Goal: Information Seeking & Learning: Learn about a topic

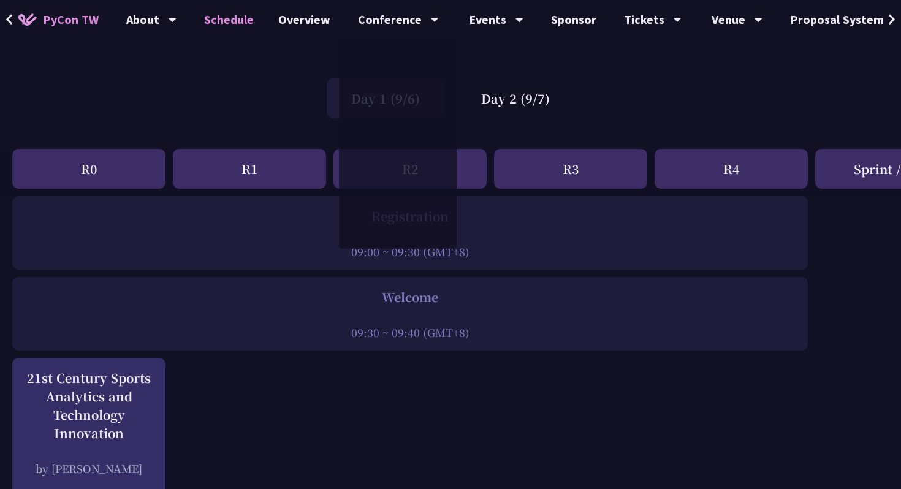
scroll to position [231, 0]
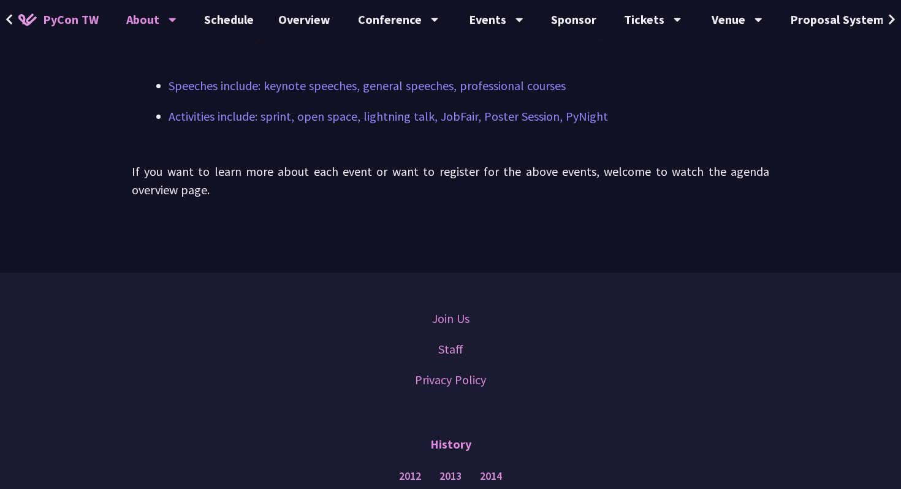
scroll to position [563, 0]
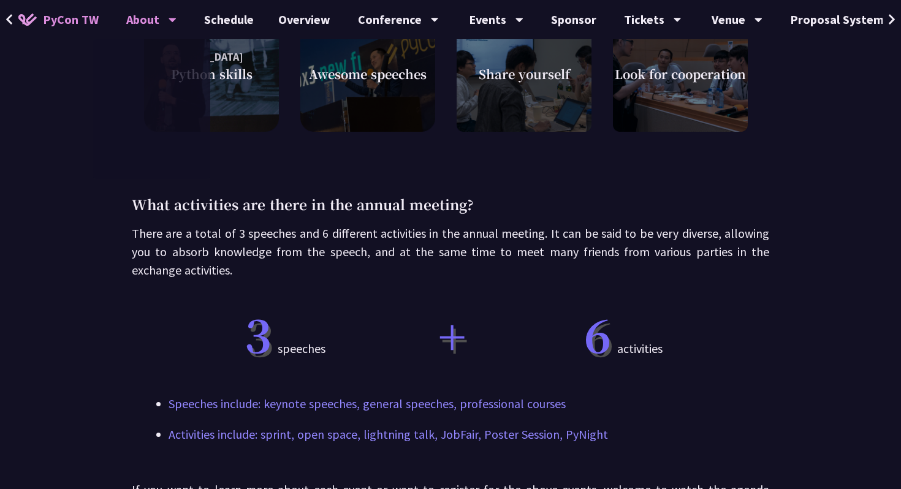
click at [7, 20] on icon at bounding box center [9, 19] width 6 height 10
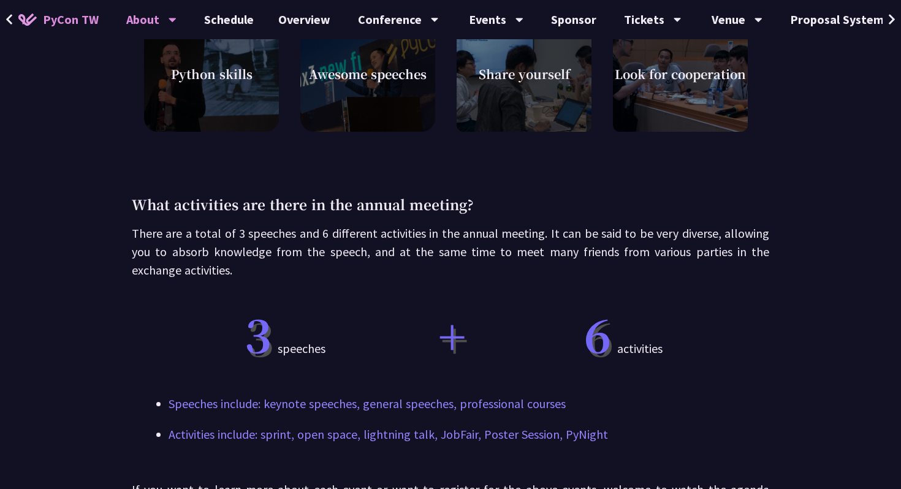
click at [31, 21] on img at bounding box center [27, 19] width 18 height 12
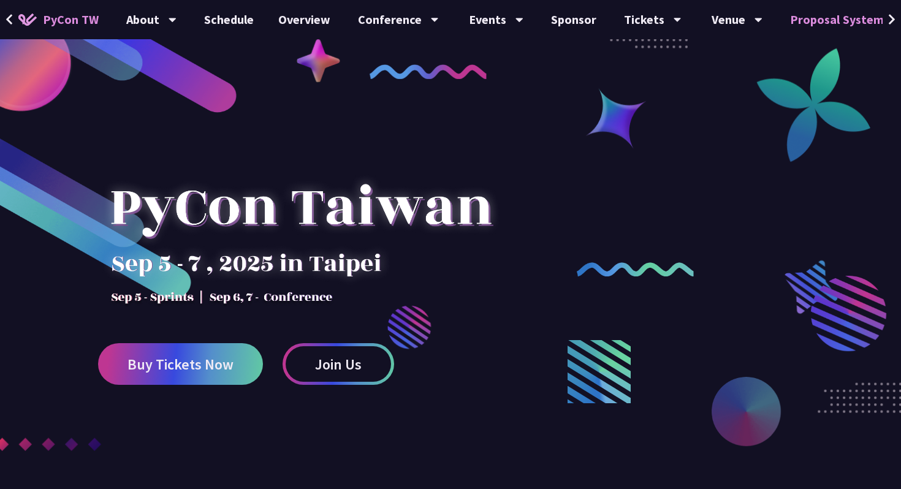
click at [849, 31] on link "Proposal System" at bounding box center [837, 19] width 118 height 39
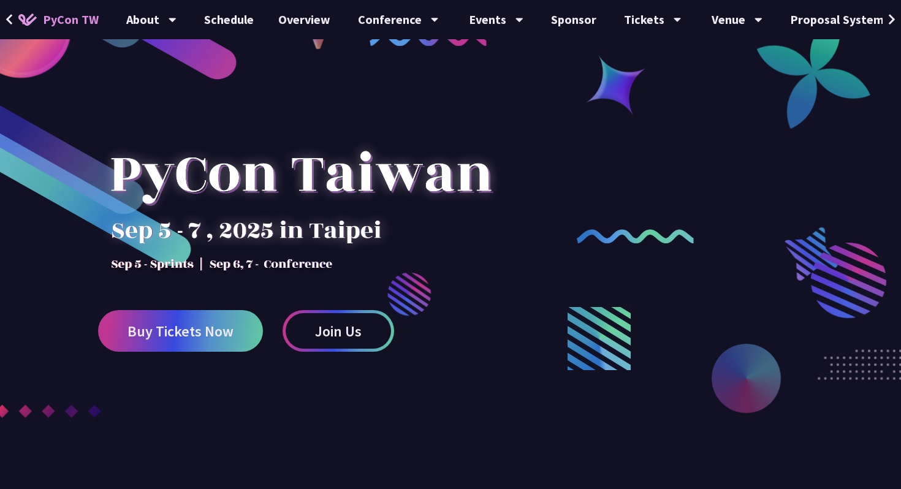
scroll to position [36, 0]
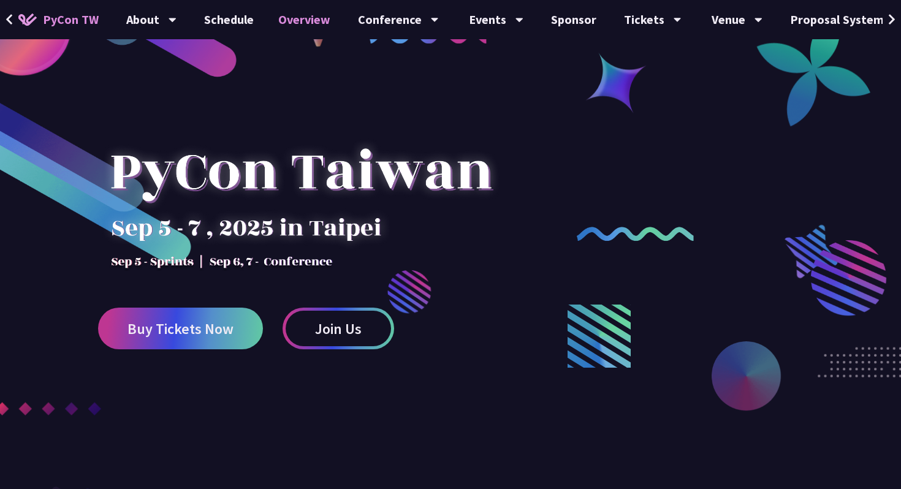
click at [295, 15] on link "Overview" at bounding box center [304, 19] width 77 height 39
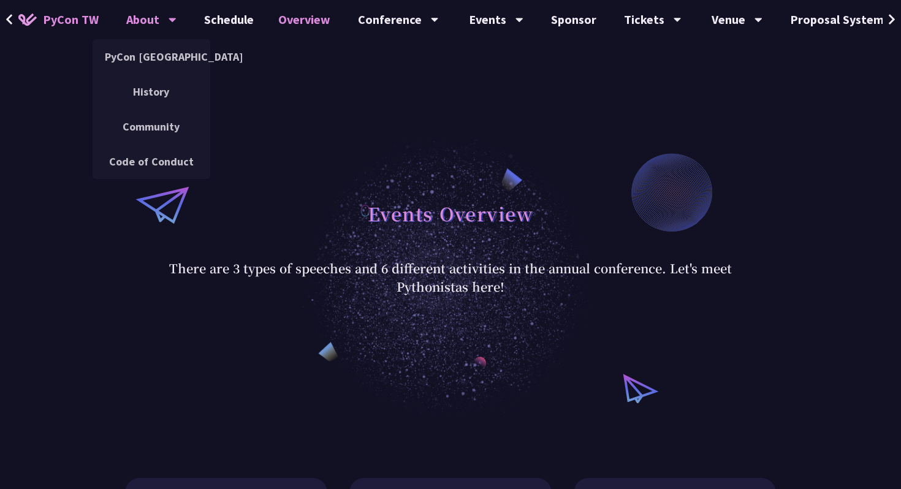
click at [145, 17] on div "About" at bounding box center [151, 19] width 50 height 39
click at [132, 22] on div "About" at bounding box center [151, 19] width 50 height 39
click at [146, 61] on link "PyCon [GEOGRAPHIC_DATA]" at bounding box center [152, 56] width 118 height 29
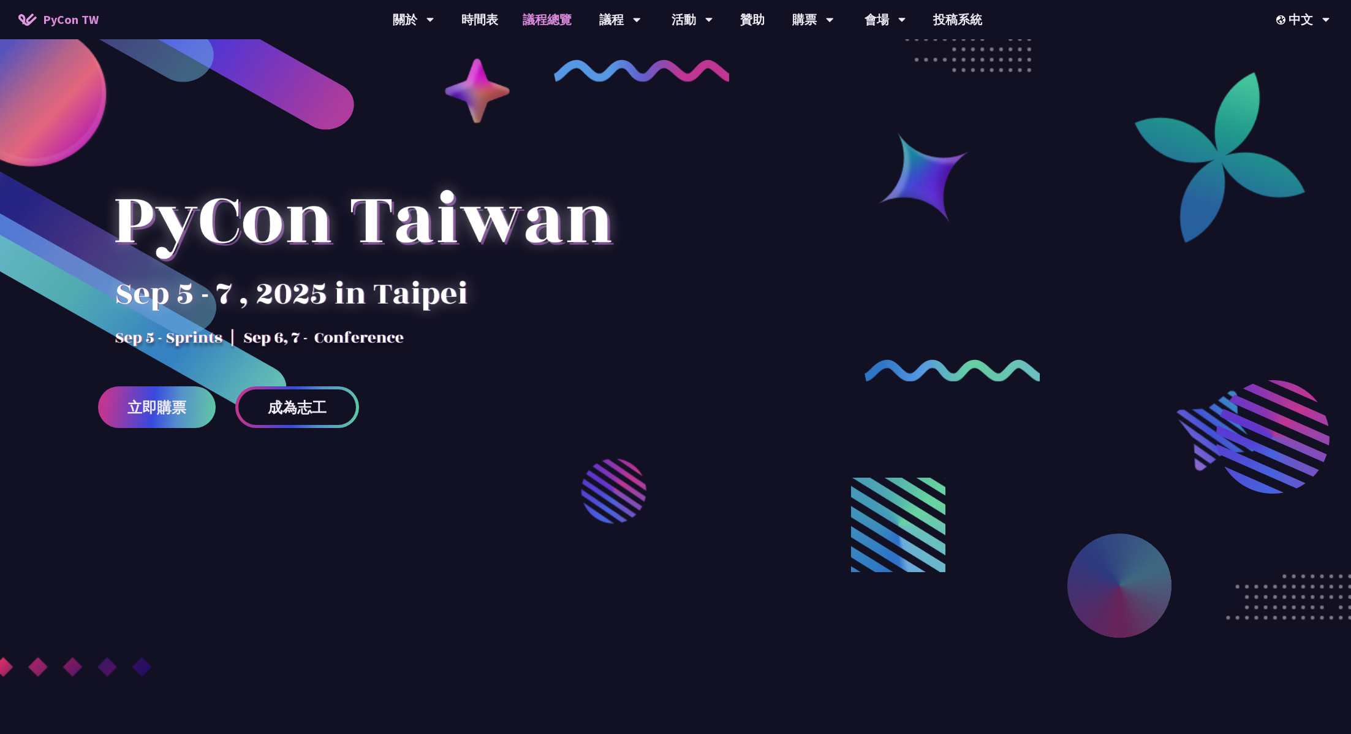
click at [529, 17] on link "議程總覽" at bounding box center [548, 19] width 74 height 39
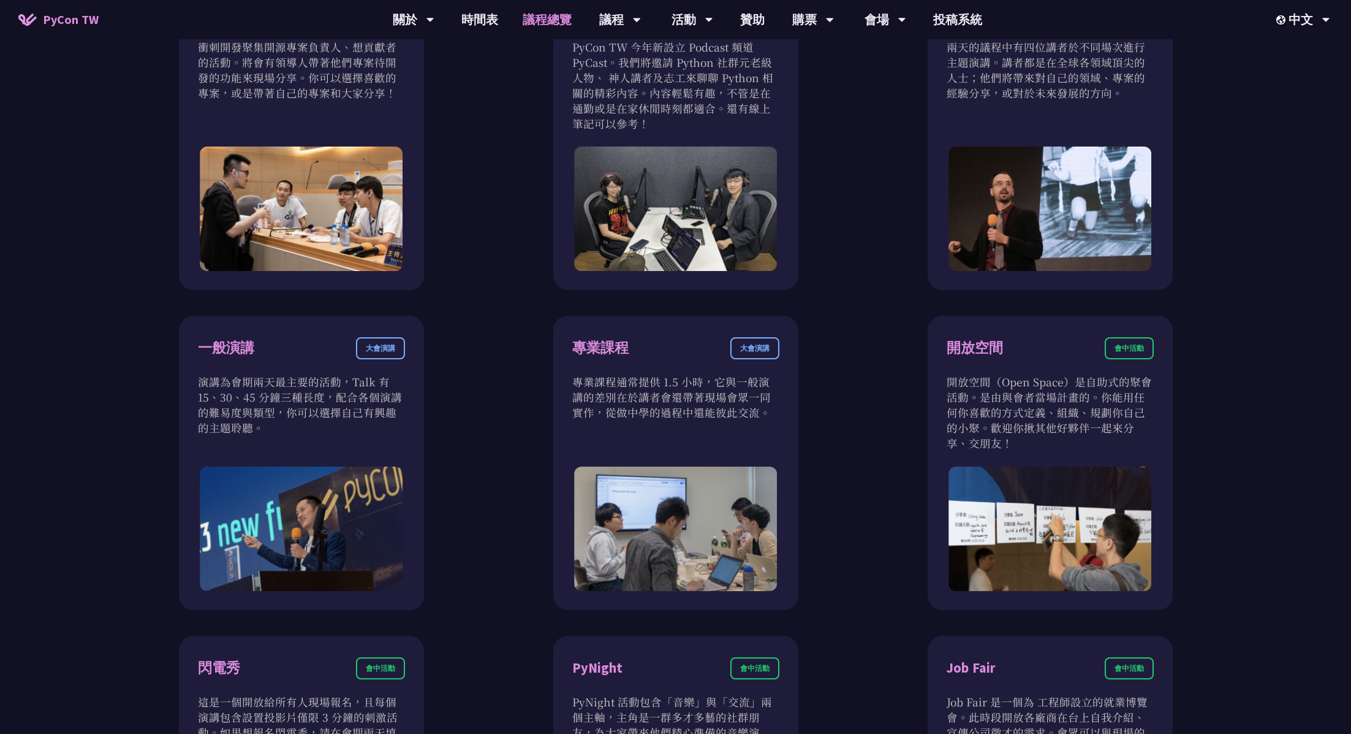
scroll to position [70, 0]
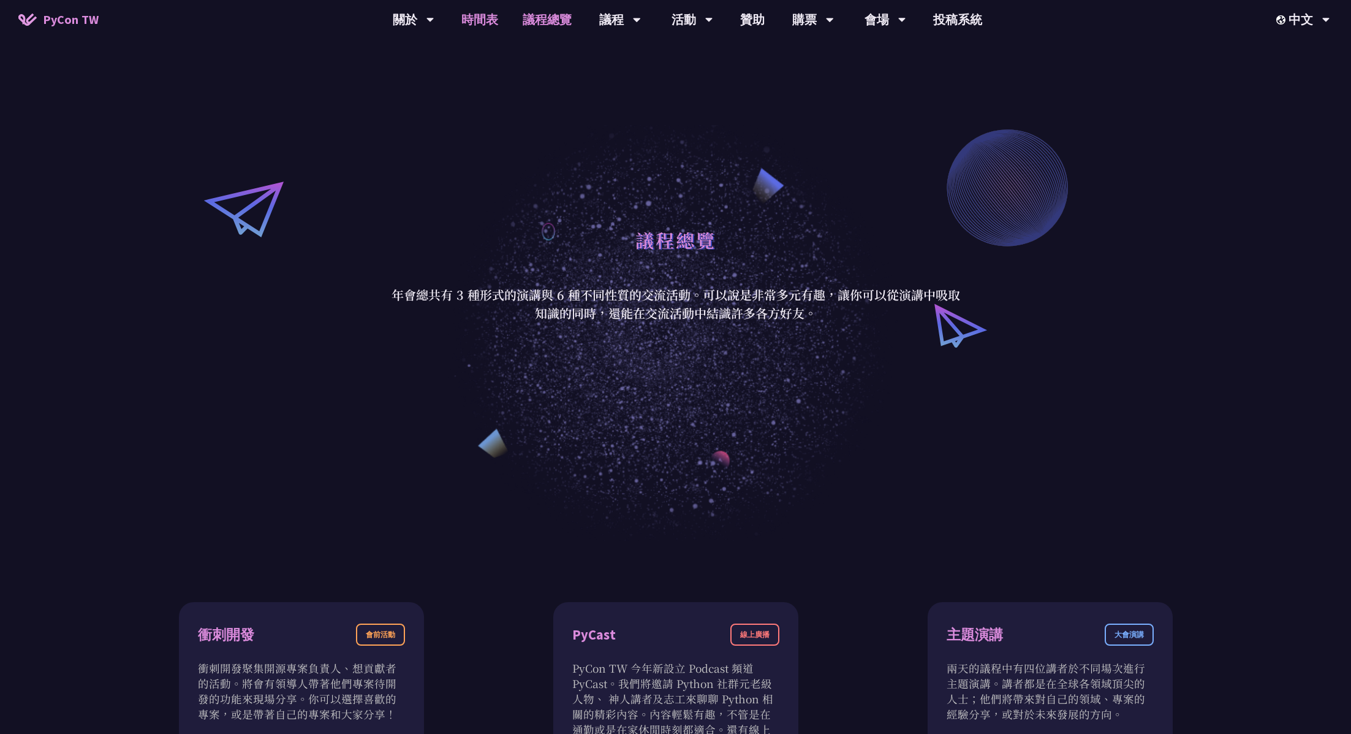
click at [479, 29] on link "時間表" at bounding box center [479, 19] width 61 height 39
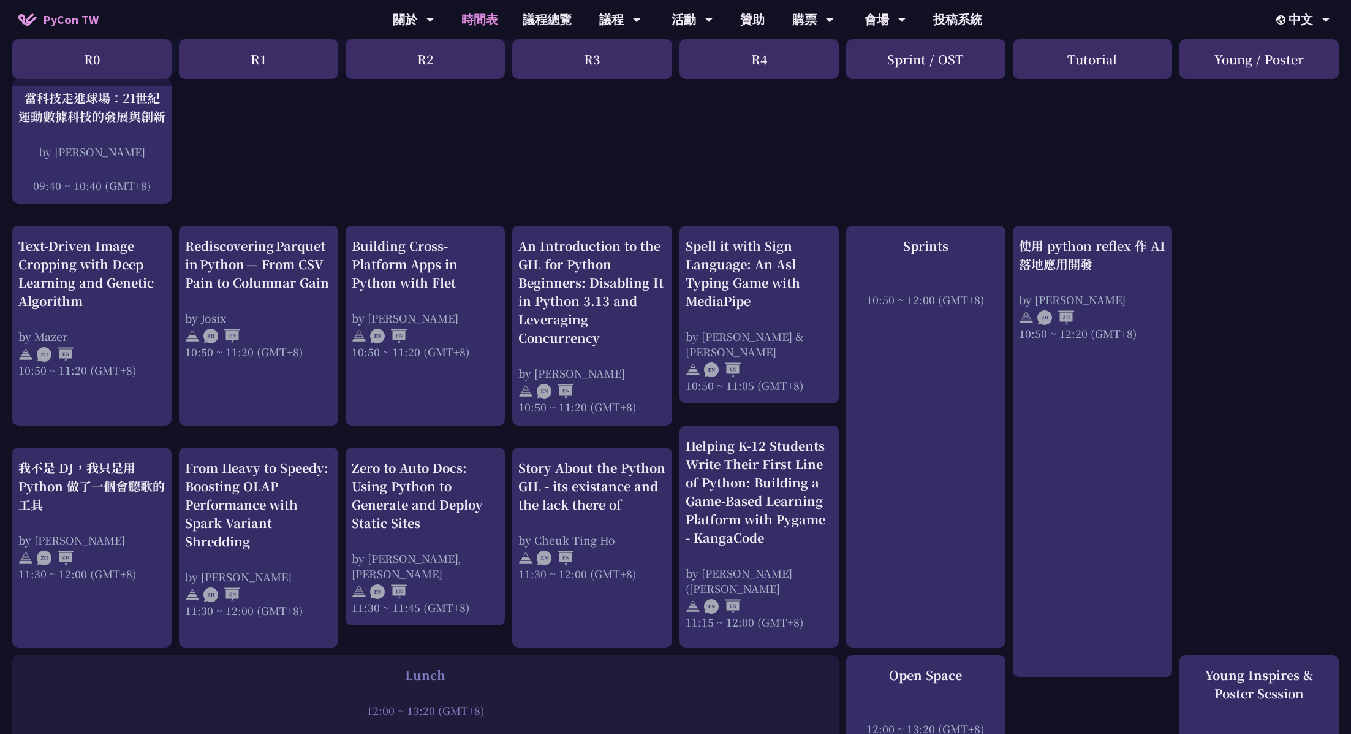
scroll to position [406, 0]
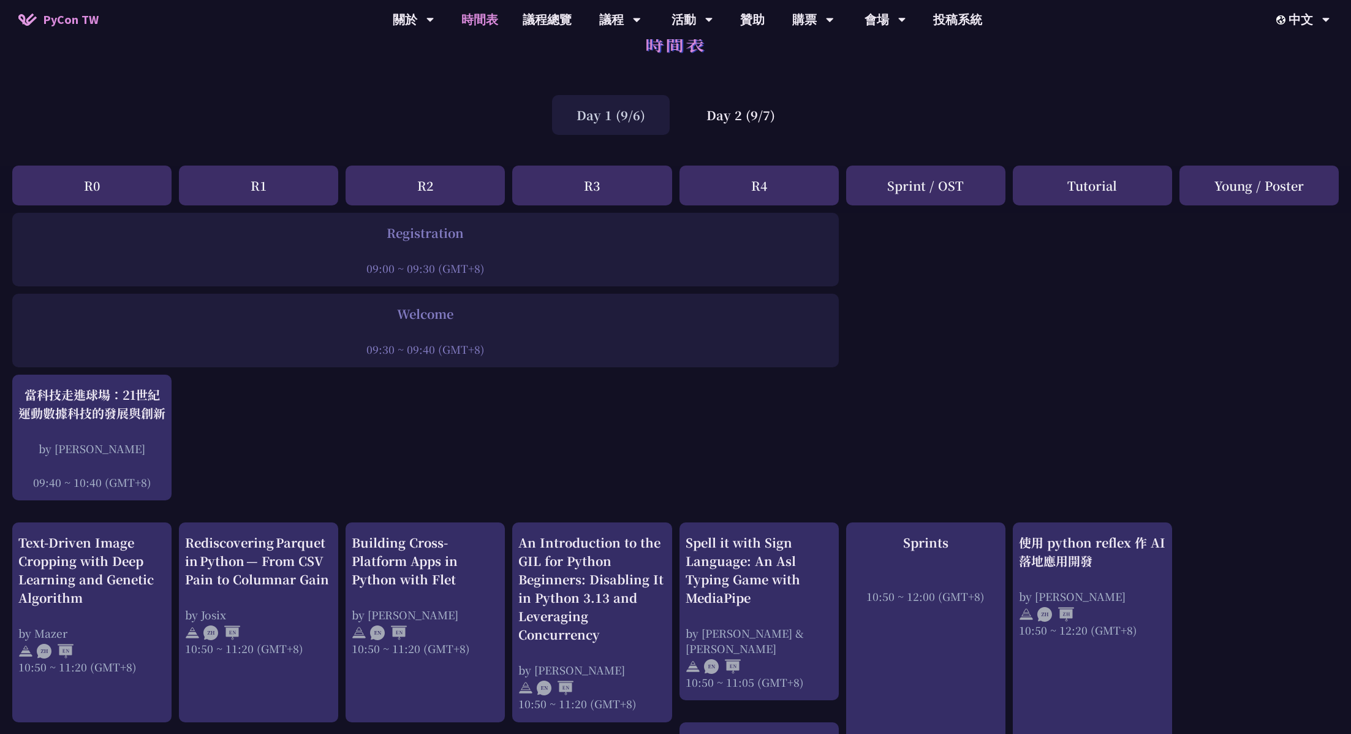
scroll to position [0, 0]
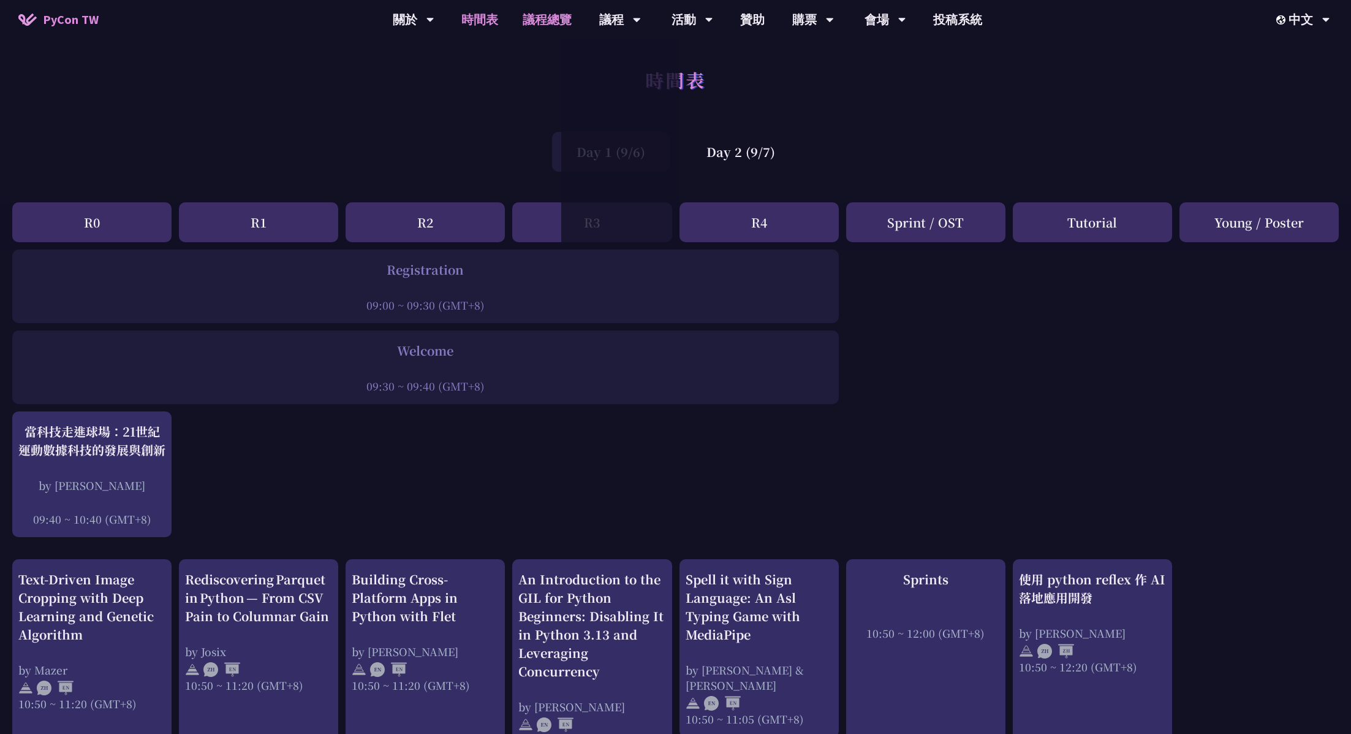
click at [555, 17] on link "議程總覽" at bounding box center [548, 19] width 74 height 39
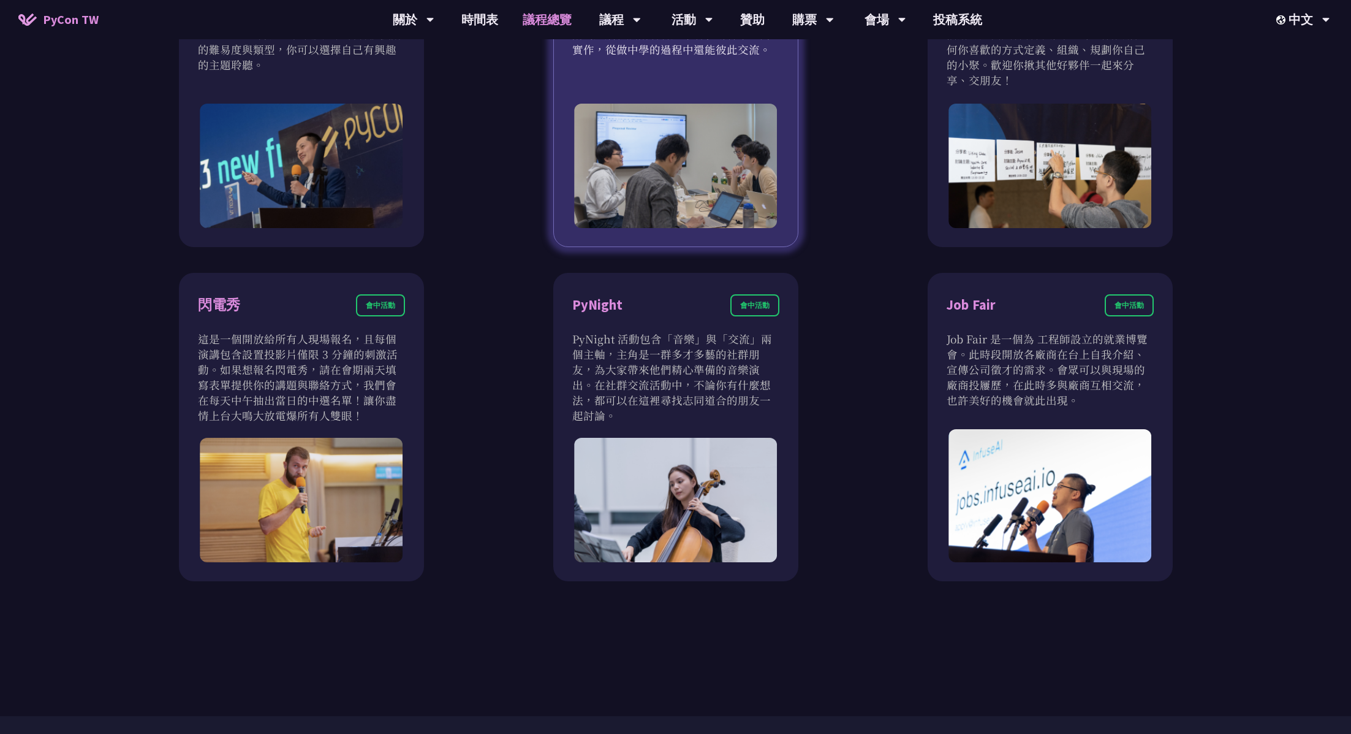
scroll to position [1091, 0]
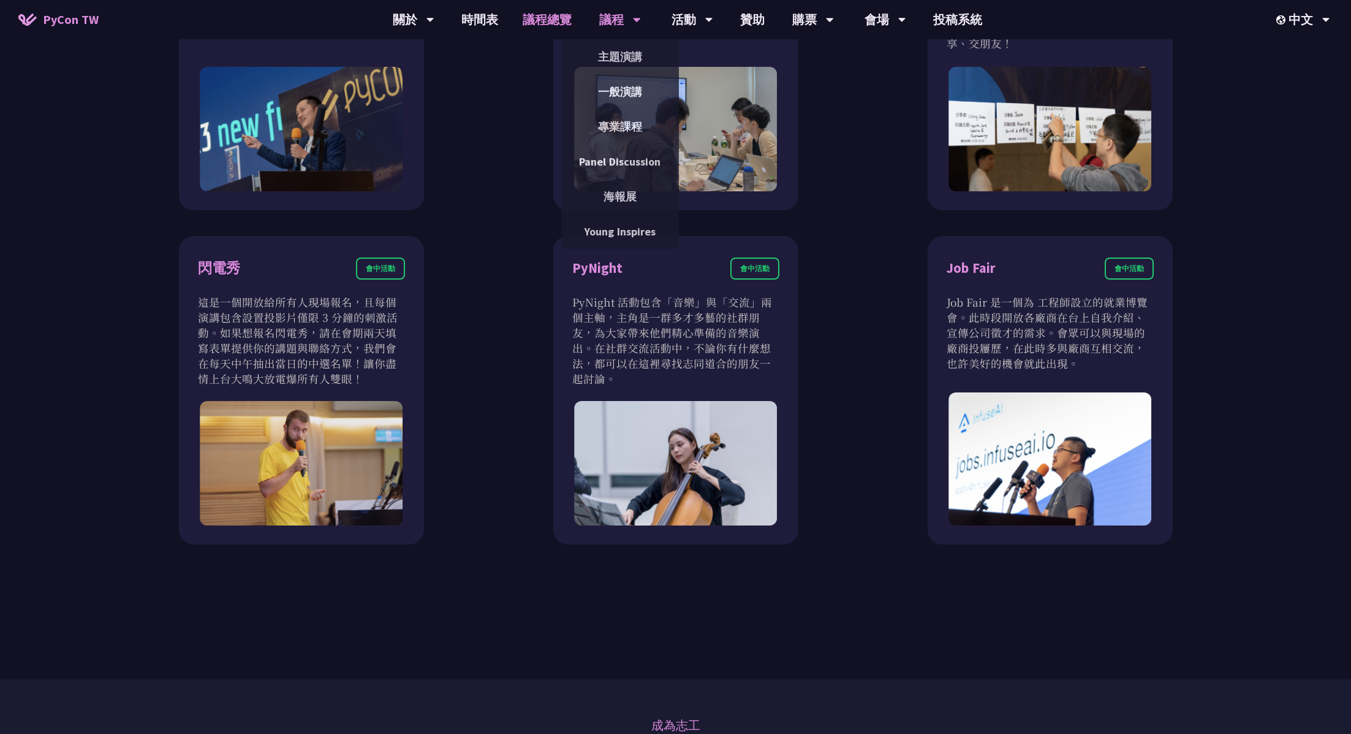
click at [609, 18] on div "議程" at bounding box center [620, 19] width 42 height 39
click at [628, 60] on link "主題演講" at bounding box center [620, 56] width 118 height 29
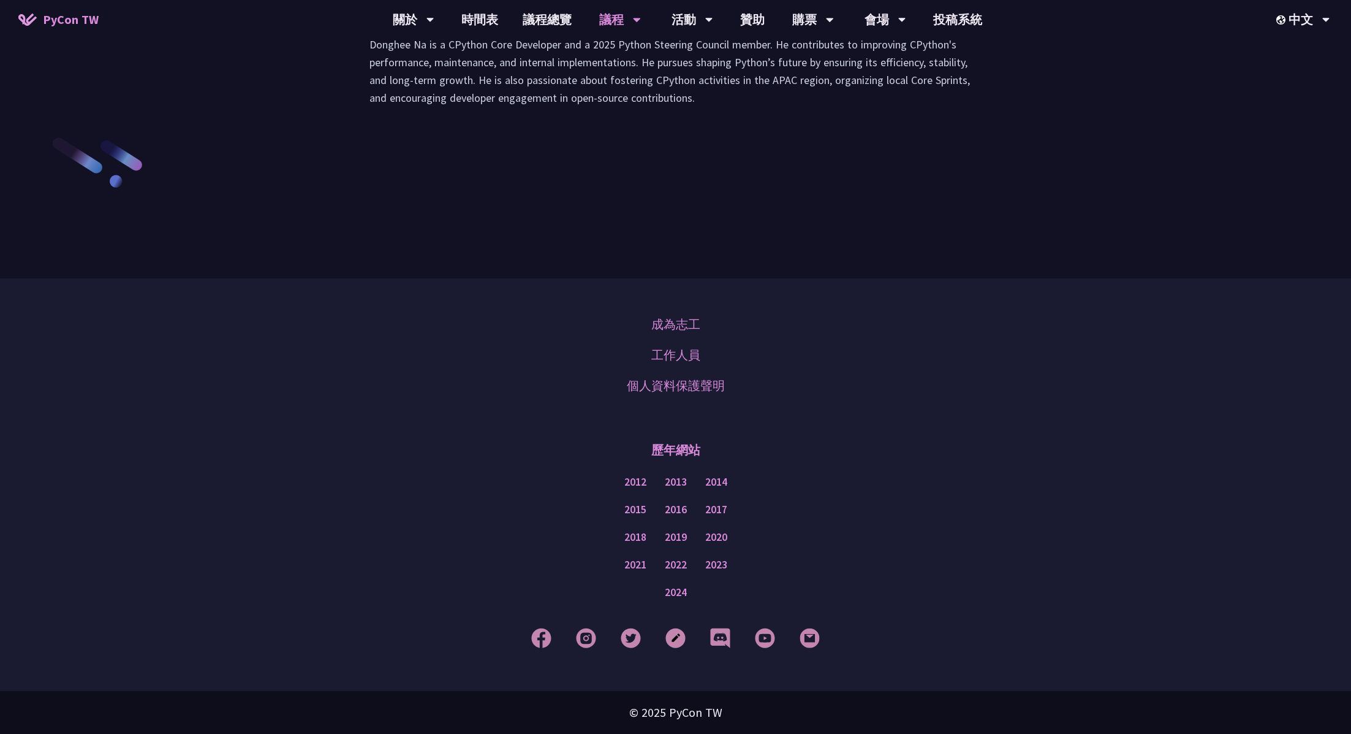
scroll to position [2163, 0]
click at [458, 13] on link "時間表" at bounding box center [479, 19] width 61 height 39
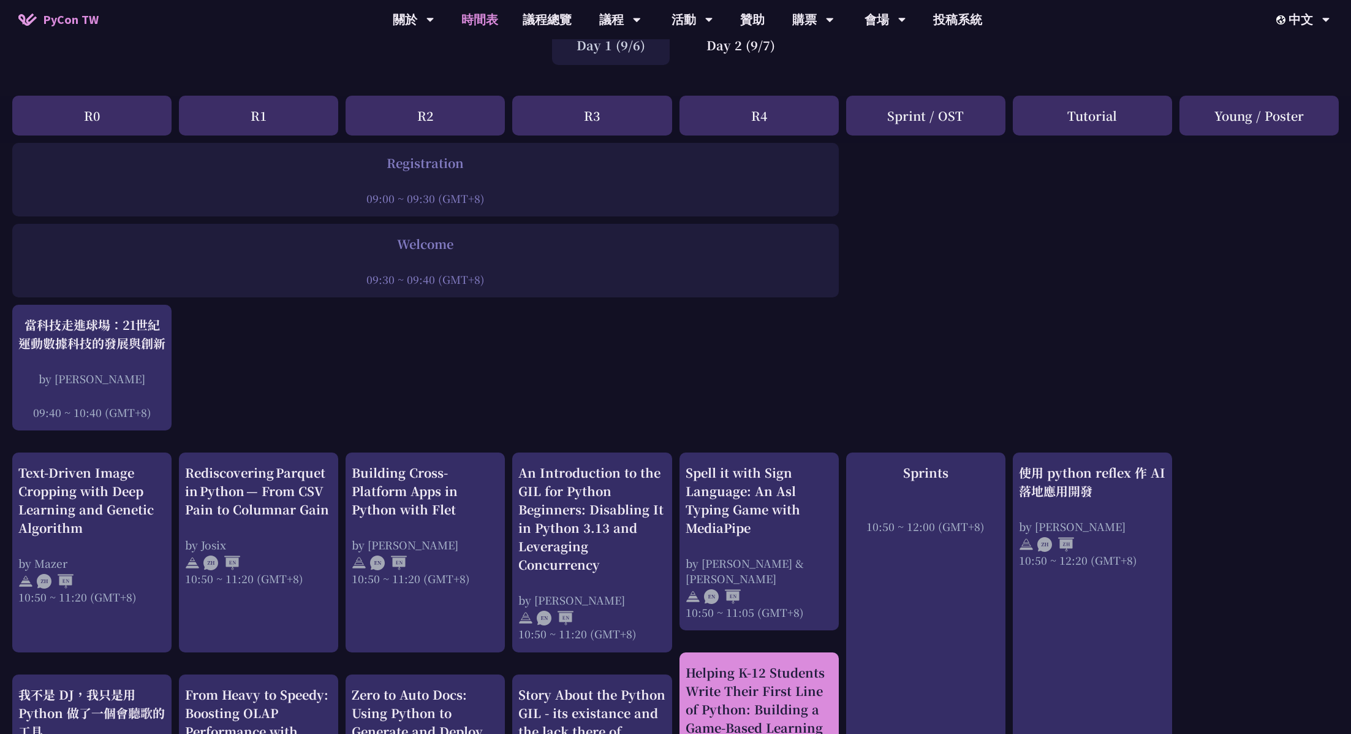
scroll to position [82, 0]
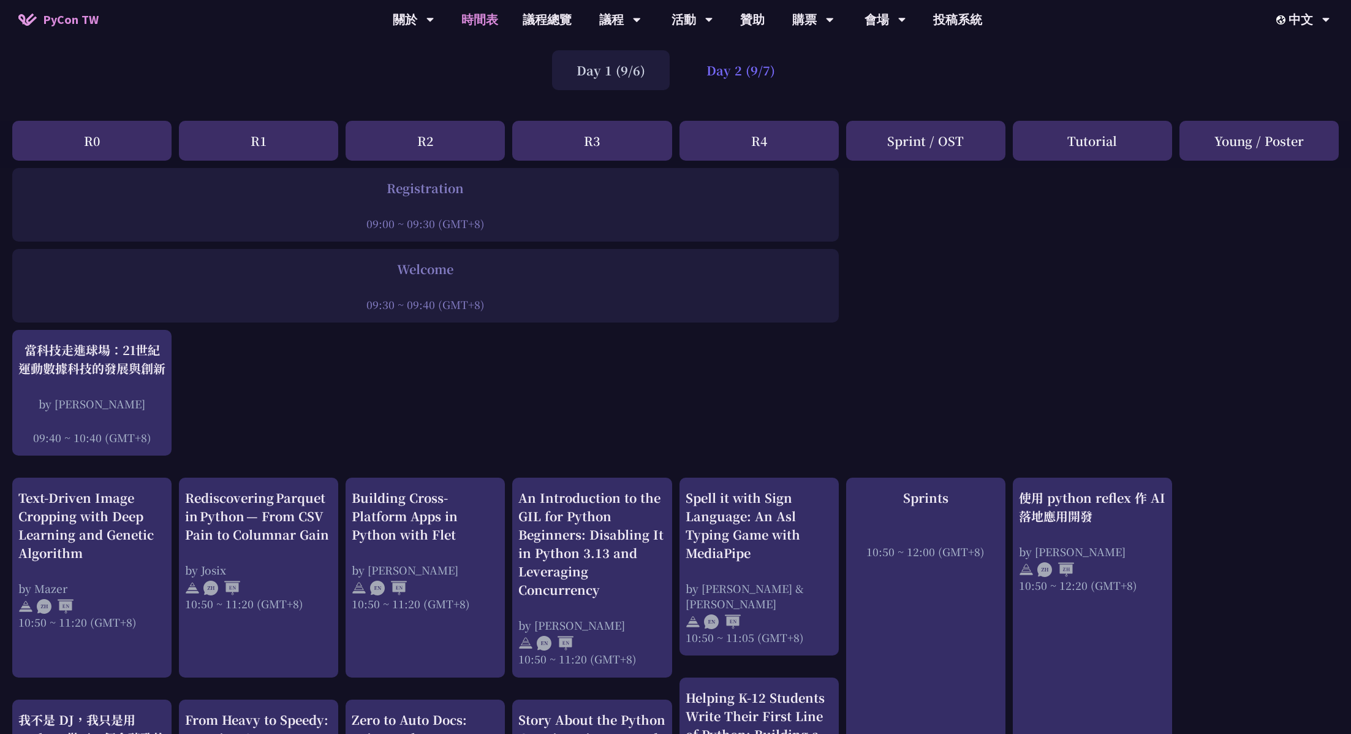
click at [750, 85] on div "Day 2 (9/7)" at bounding box center [741, 70] width 118 height 40
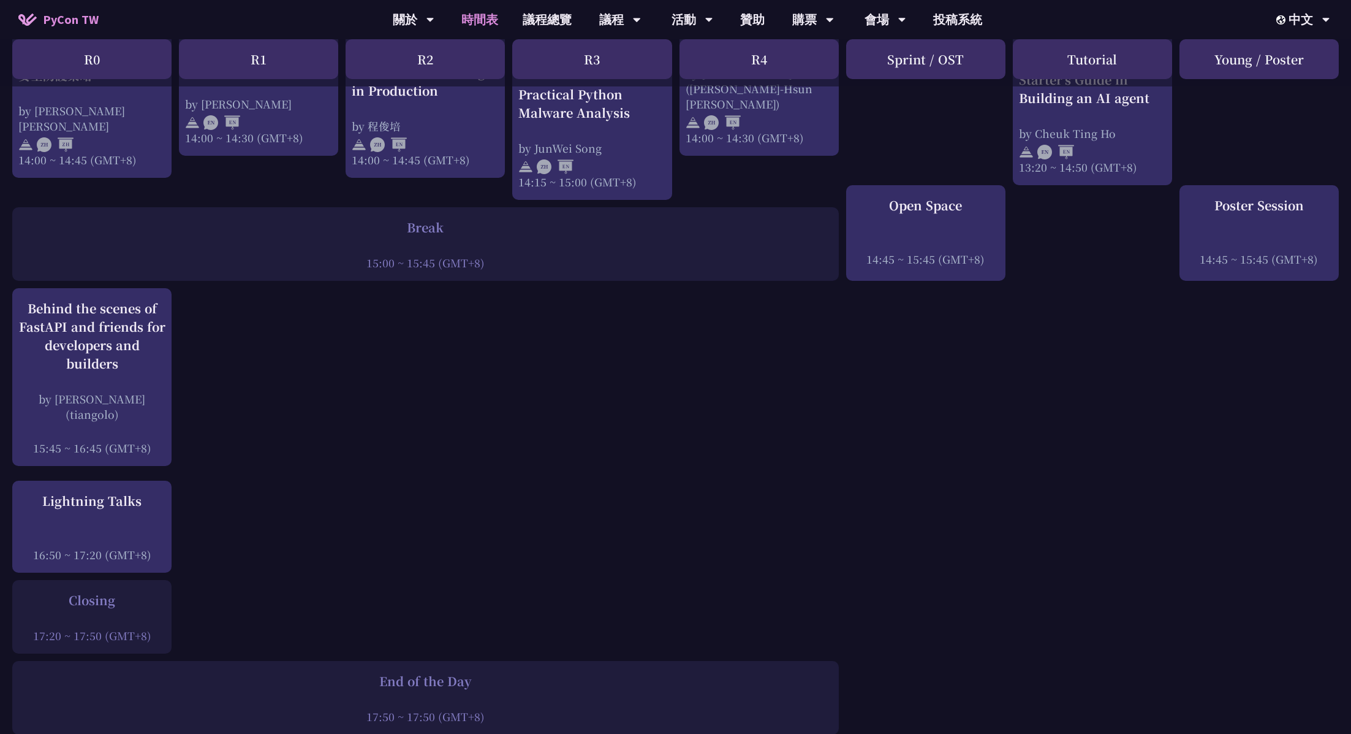
scroll to position [1392, 0]
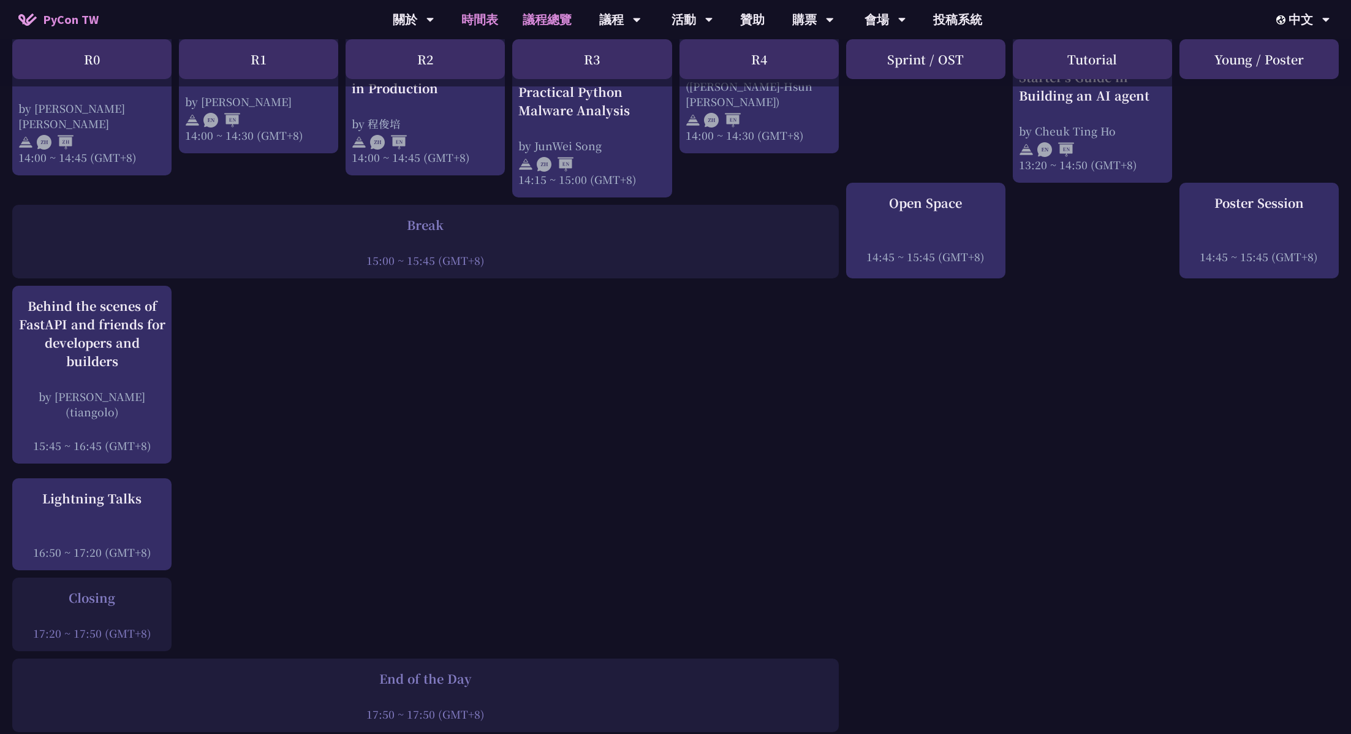
click at [519, 24] on link "議程總覽" at bounding box center [548, 19] width 74 height 39
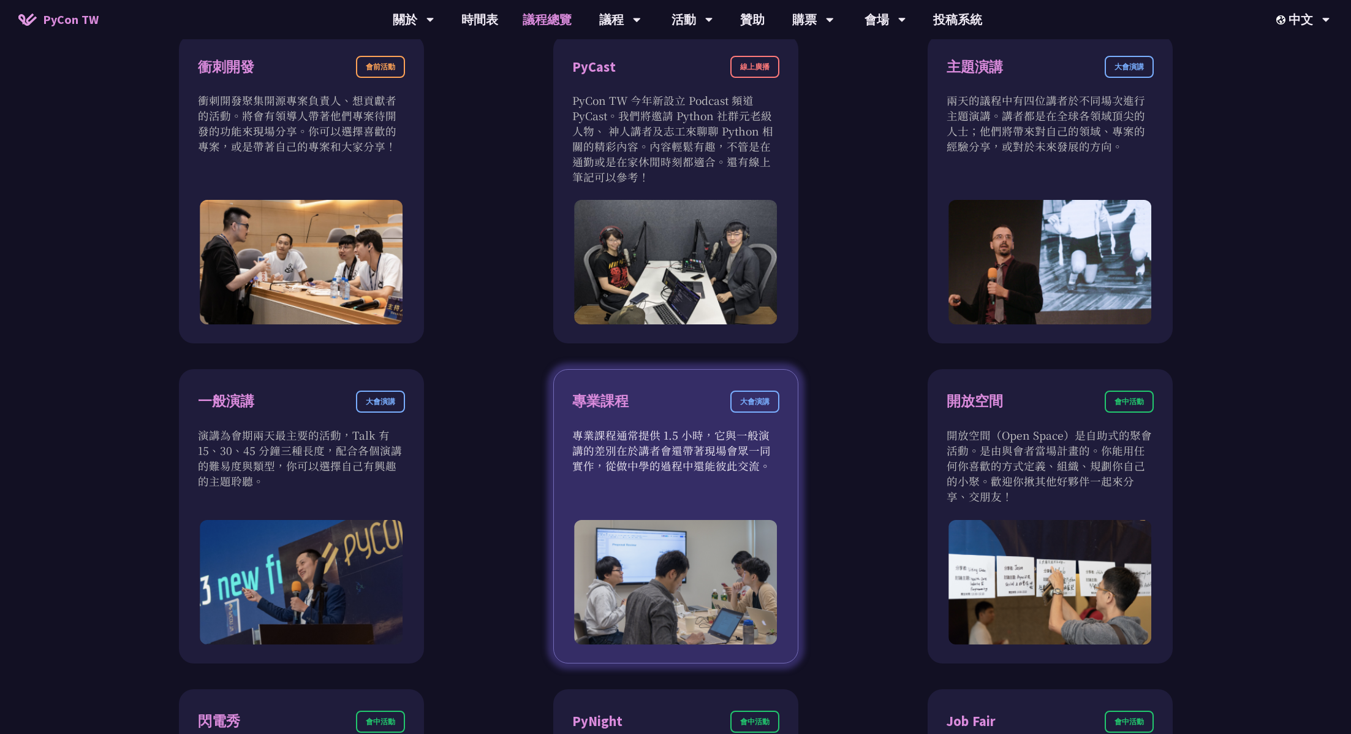
scroll to position [645, 0]
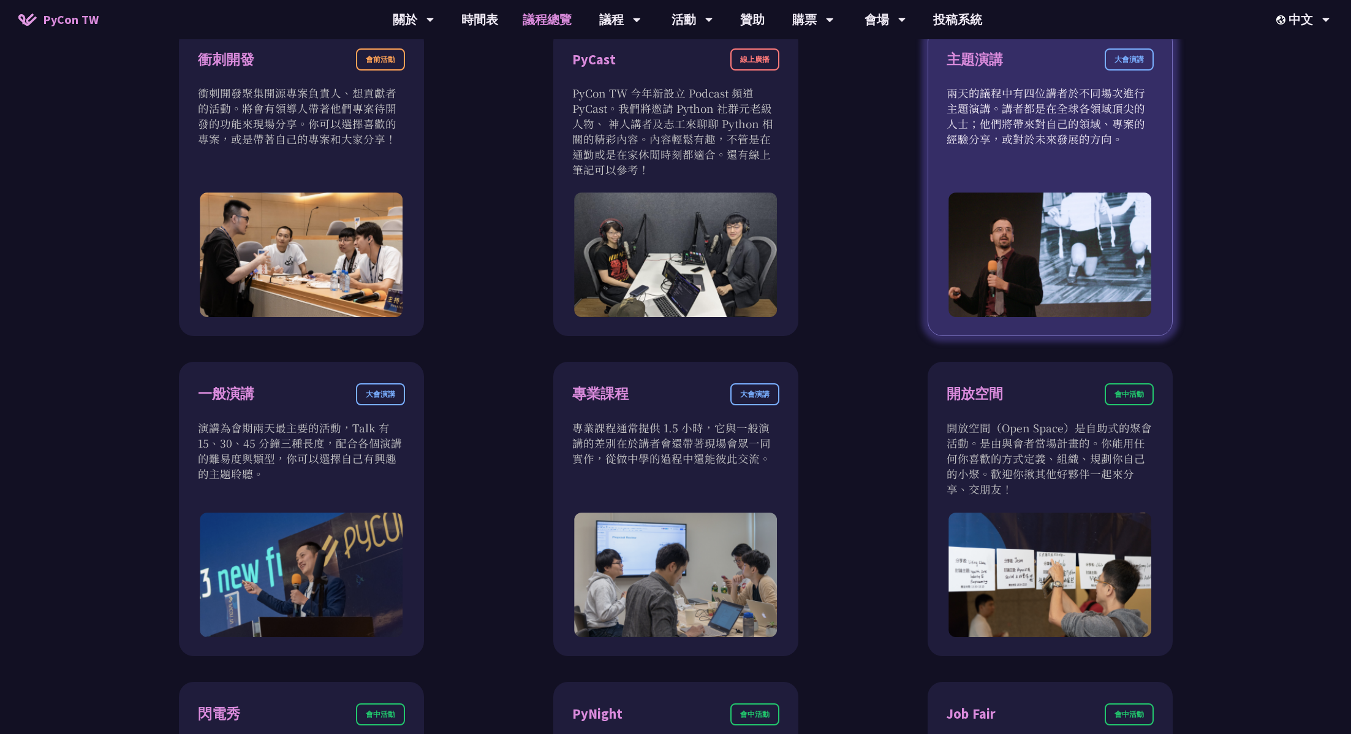
click at [900, 122] on div "主題演講 大會演講 兩天的議程中有四位講者於不同場次進行主題演講。講者都是在全球各領域頂尖的人士；他們將帶來對自己的領域、專案的經驗分享，或對於未來發展的方向。" at bounding box center [1050, 181] width 245 height 309
click at [900, 63] on div "大會演講" at bounding box center [1129, 59] width 49 height 22
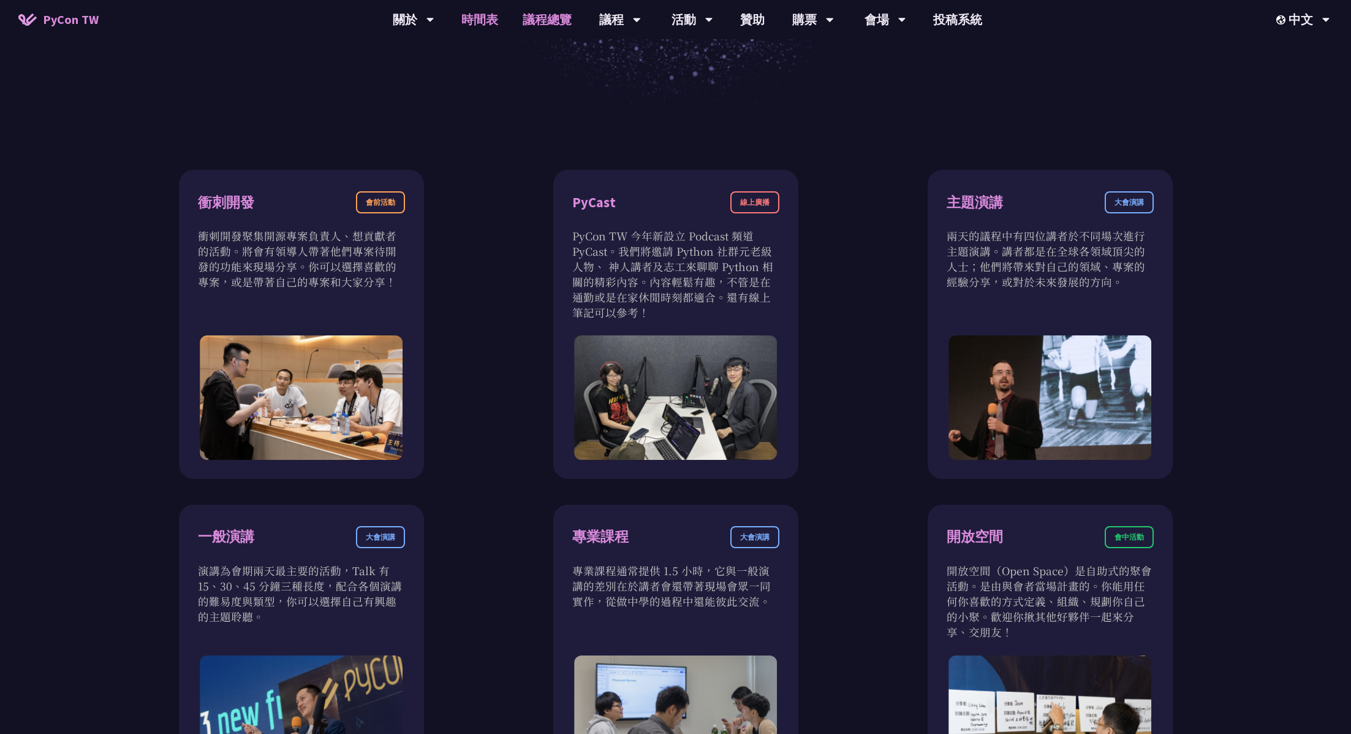
click at [469, 25] on link "時間表" at bounding box center [479, 19] width 61 height 39
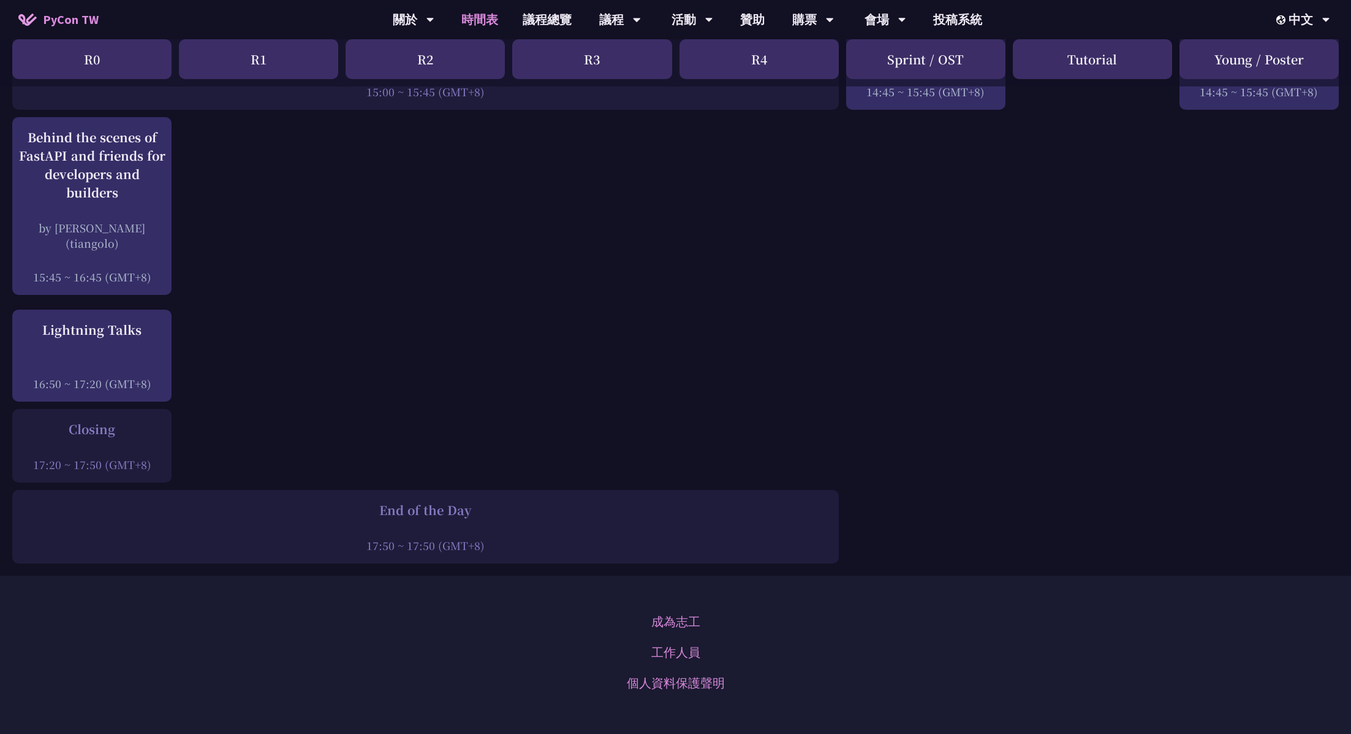
scroll to position [1556, 0]
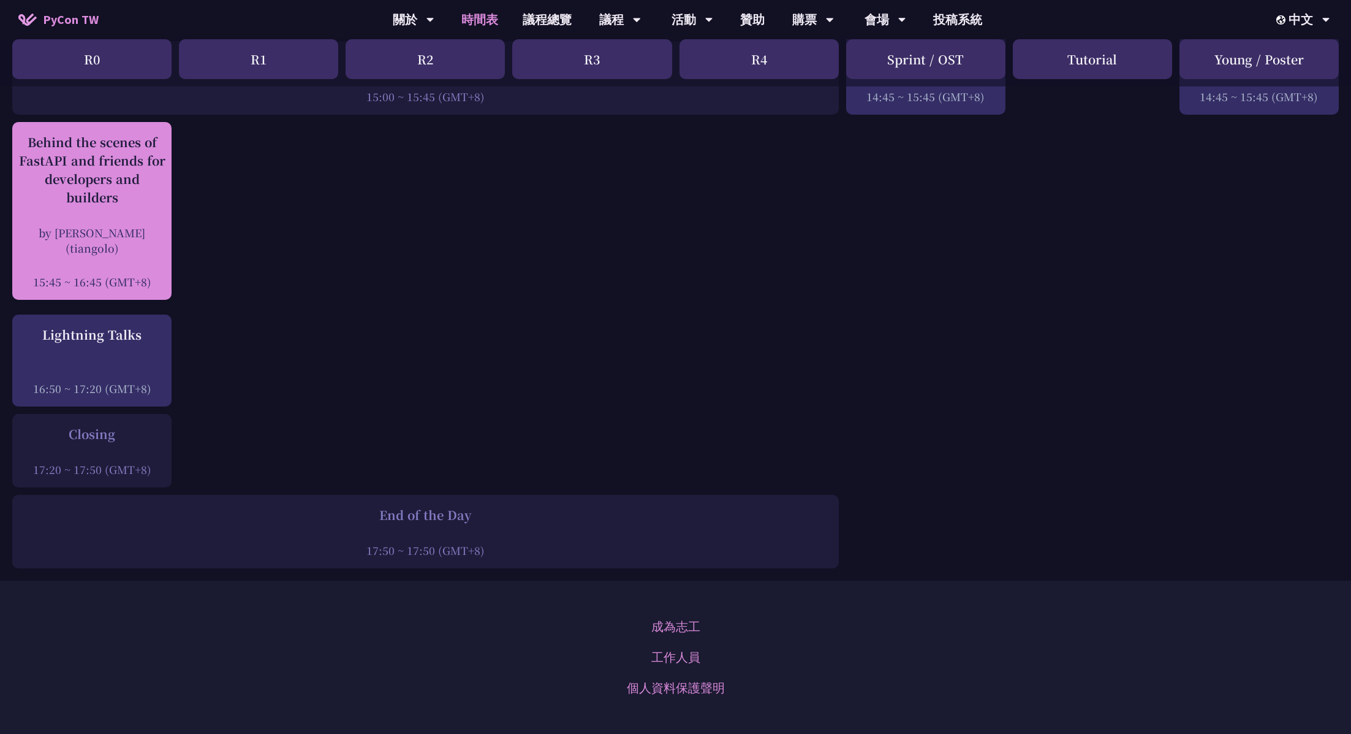
click at [89, 254] on div "by Sebastián Ramírez (tiangolo)" at bounding box center [91, 240] width 147 height 31
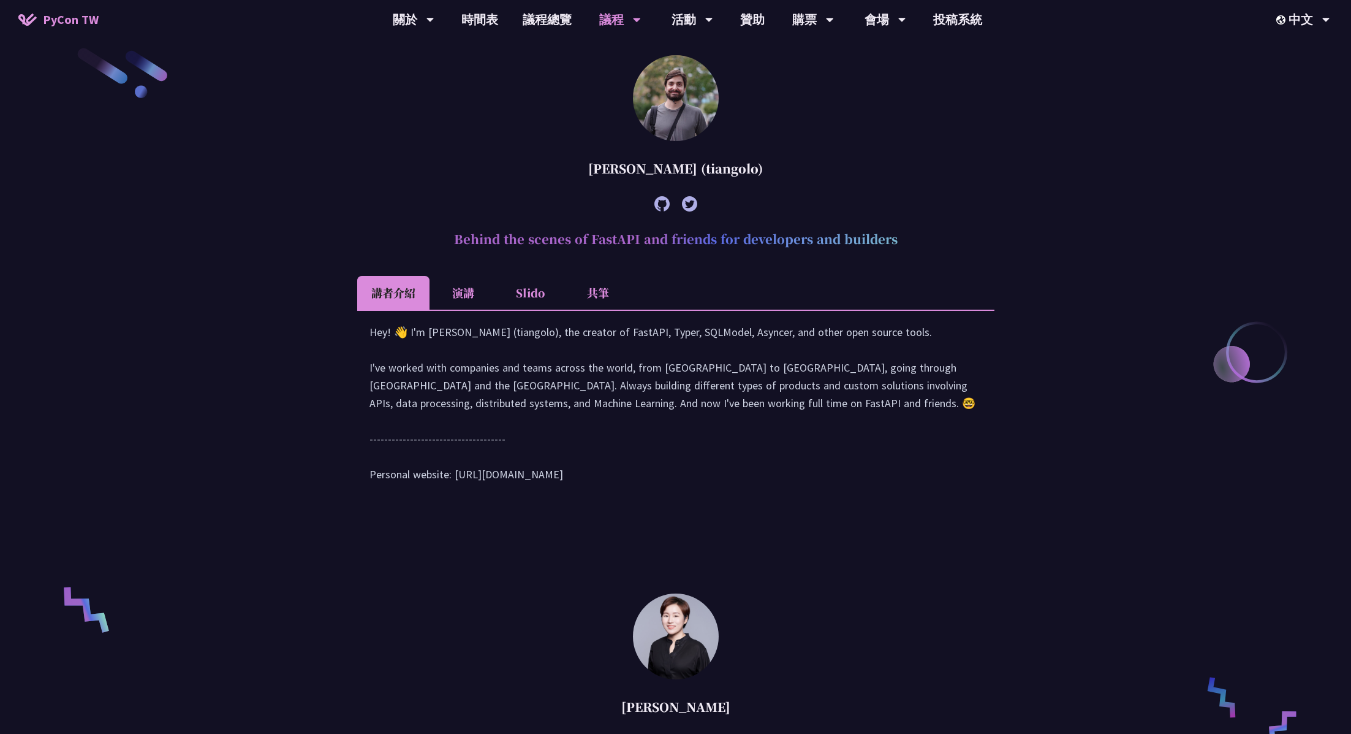
scroll to position [549, 0]
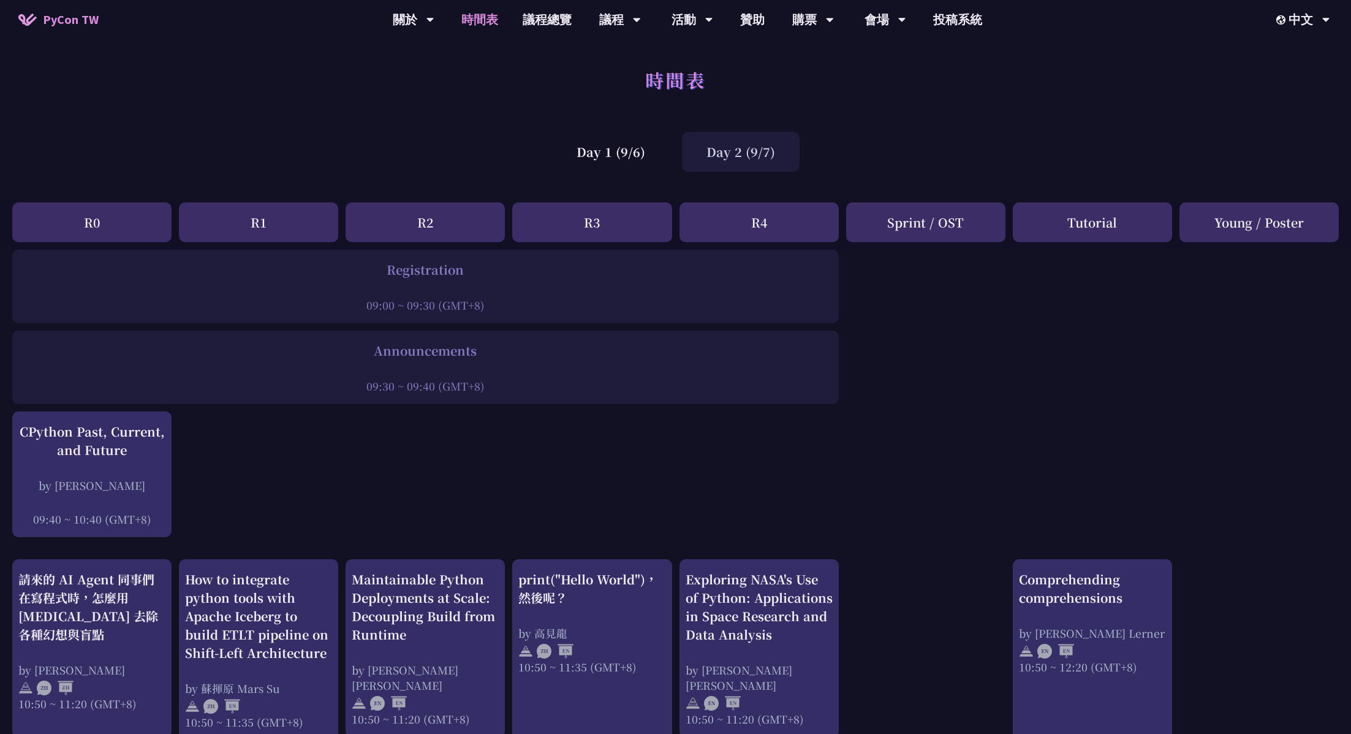
click at [646, 173] on div "Day 1 (9/6) Day 2 (9/7)" at bounding box center [675, 152] width 1351 height 52
click at [630, 150] on div "Day 1 (9/6)" at bounding box center [611, 152] width 118 height 40
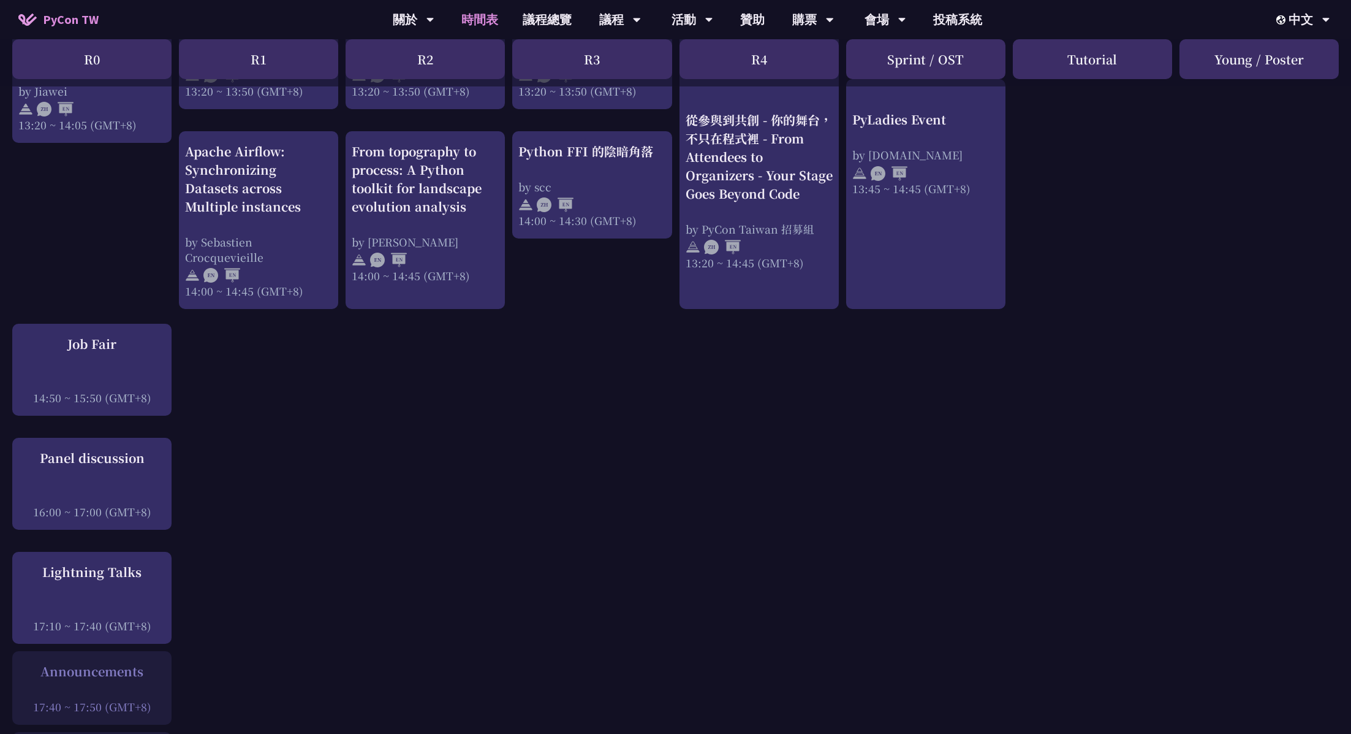
scroll to position [1198, 0]
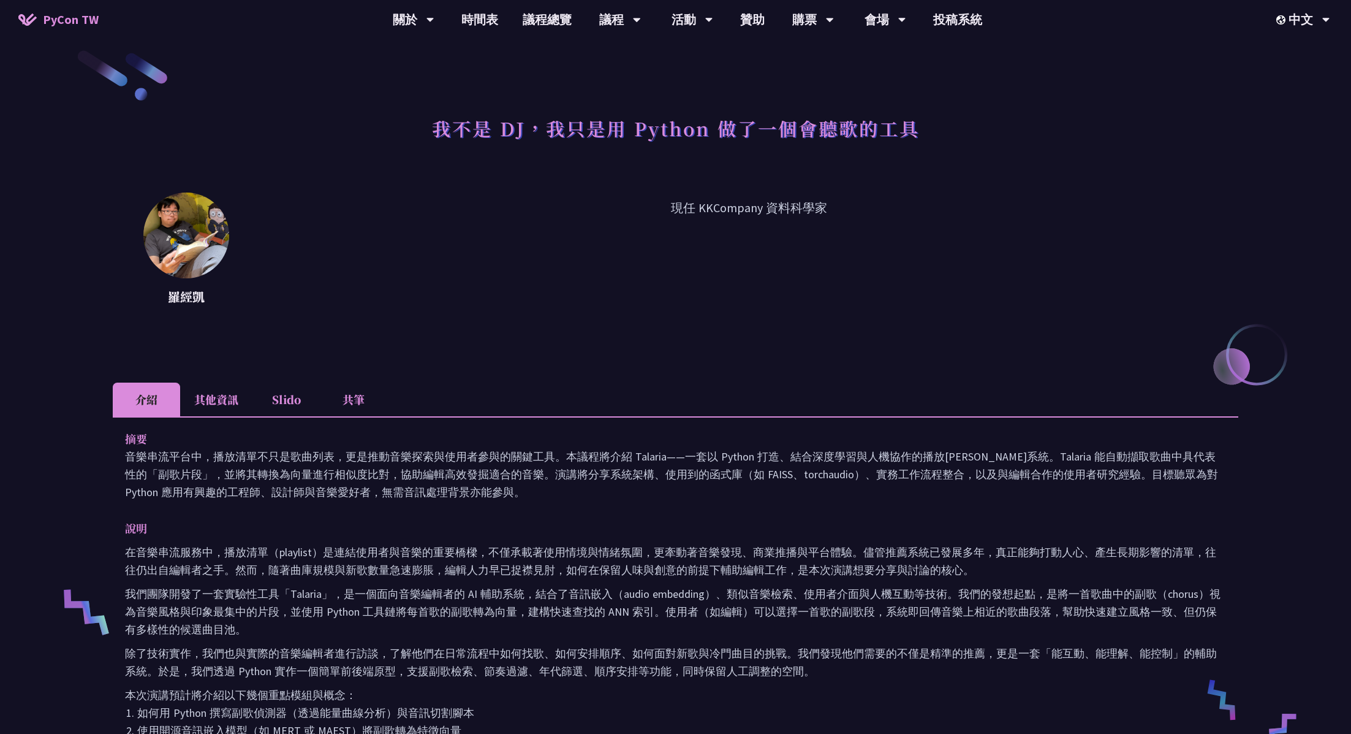
scroll to position [12, 0]
